Goal: Find specific page/section: Find specific page/section

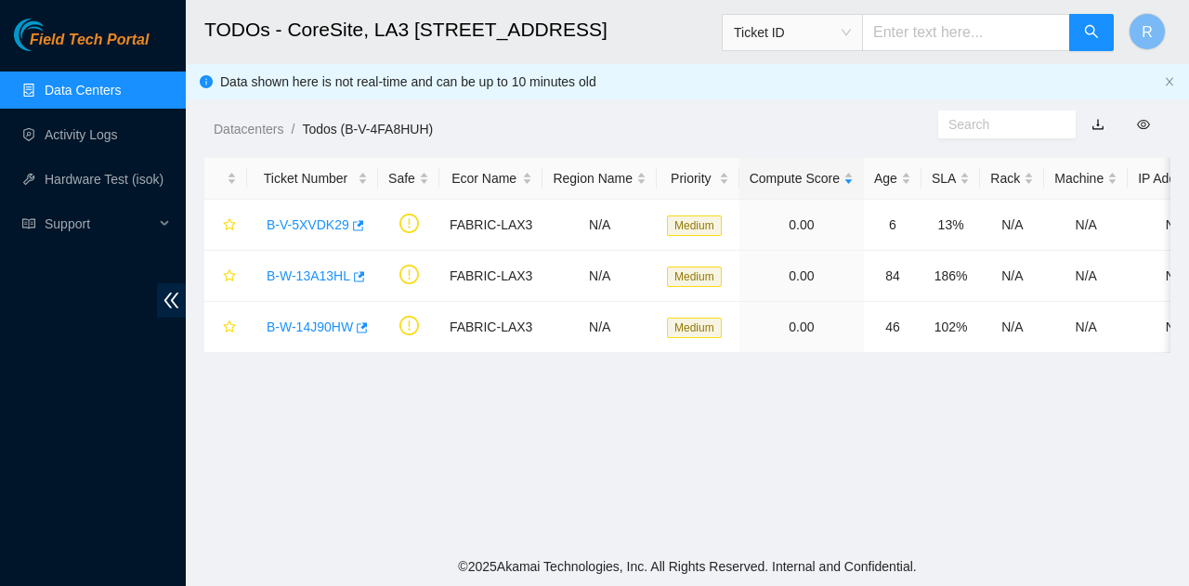
scroll to position [509, 0]
click at [140, 112] on ul "Data Centers Activity Logs Hardware Test (isok) Support" at bounding box center [93, 157] width 186 height 178
click at [121, 98] on link "Data Centers" at bounding box center [83, 90] width 76 height 15
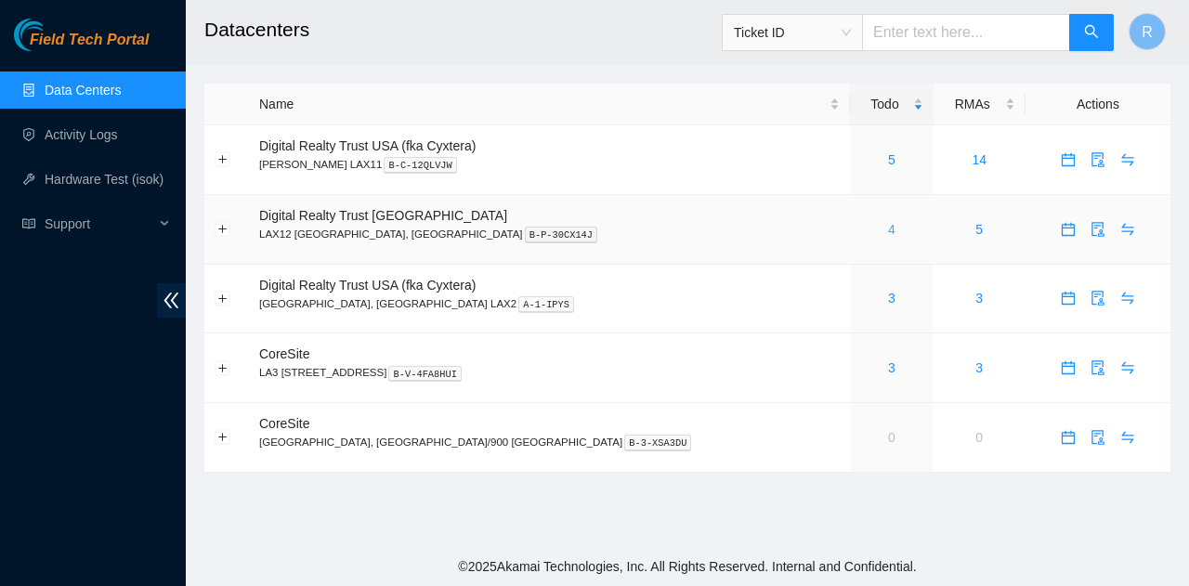
click at [888, 228] on link "4" at bounding box center [891, 229] width 7 height 15
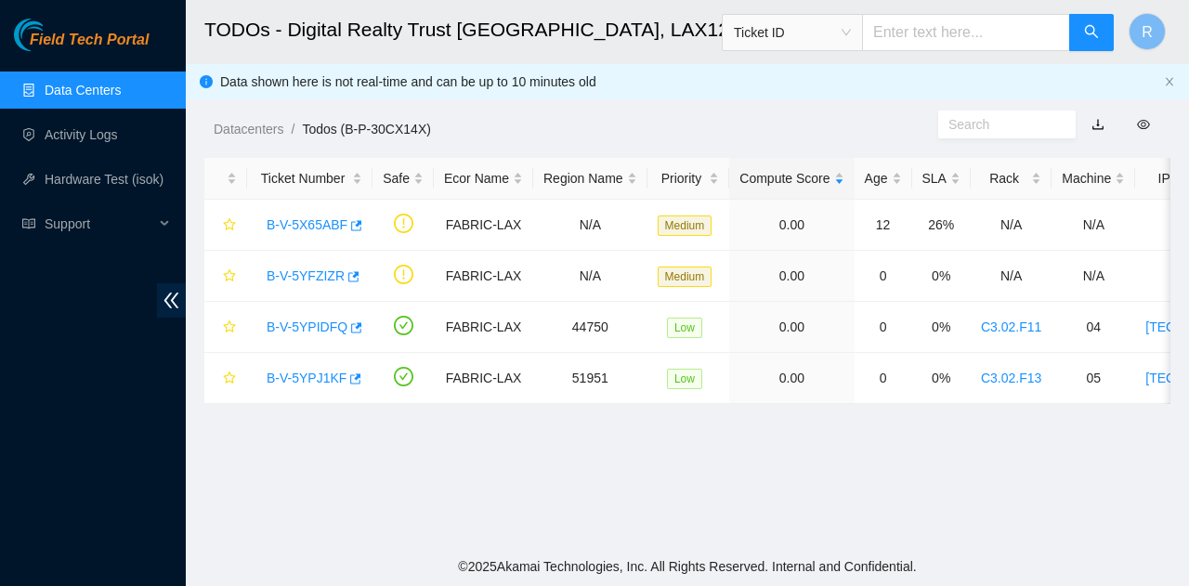
click at [121, 83] on link "Data Centers" at bounding box center [83, 90] width 76 height 15
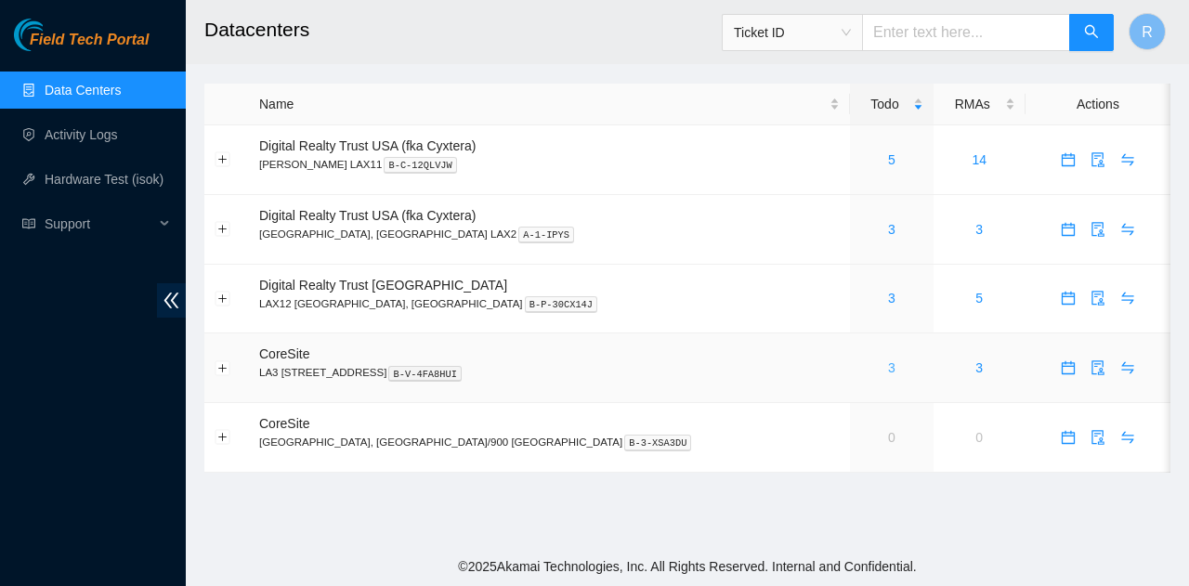
click at [888, 369] on link "3" at bounding box center [891, 368] width 7 height 15
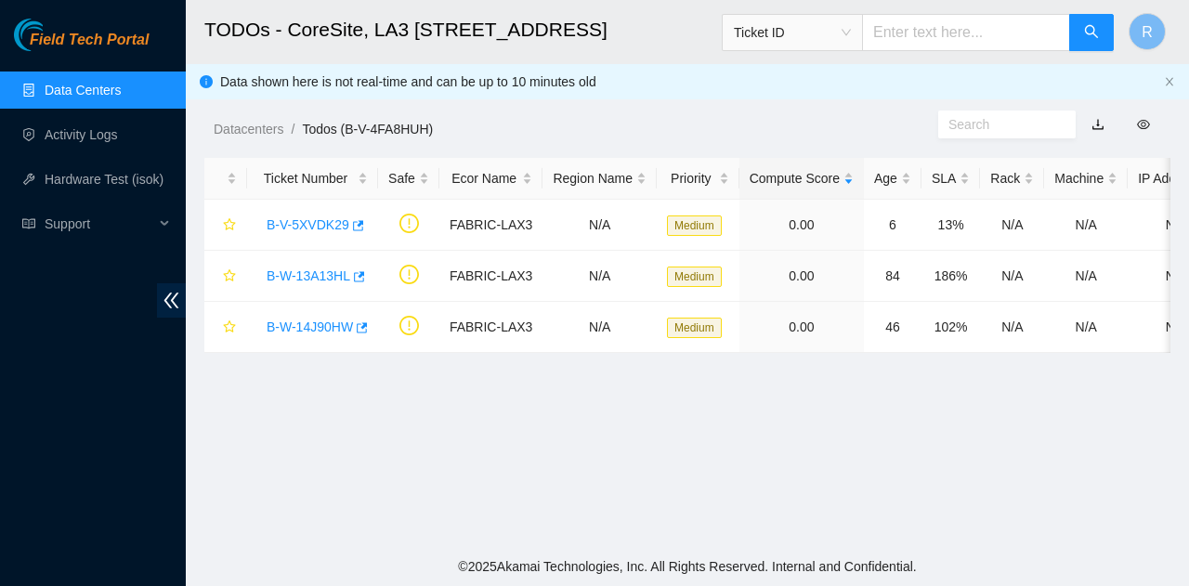
click at [119, 84] on link "Data Centers" at bounding box center [83, 90] width 76 height 15
